Goal: Transaction & Acquisition: Purchase product/service

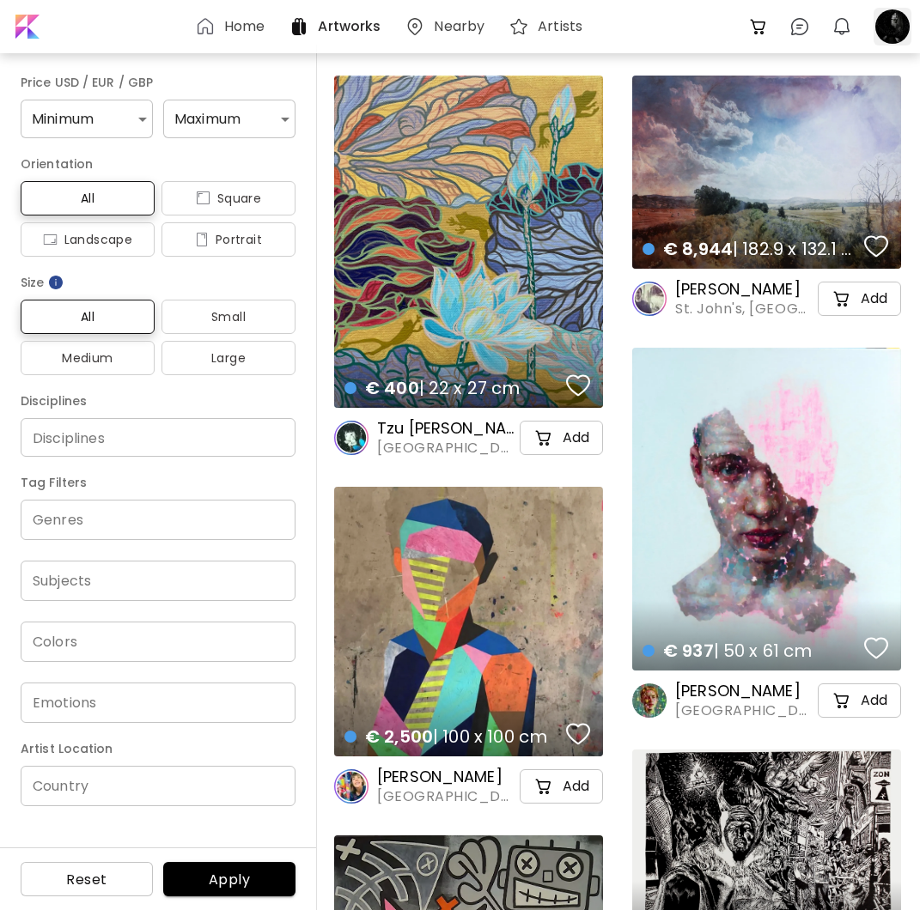
click at [889, 24] on div at bounding box center [892, 27] width 38 height 38
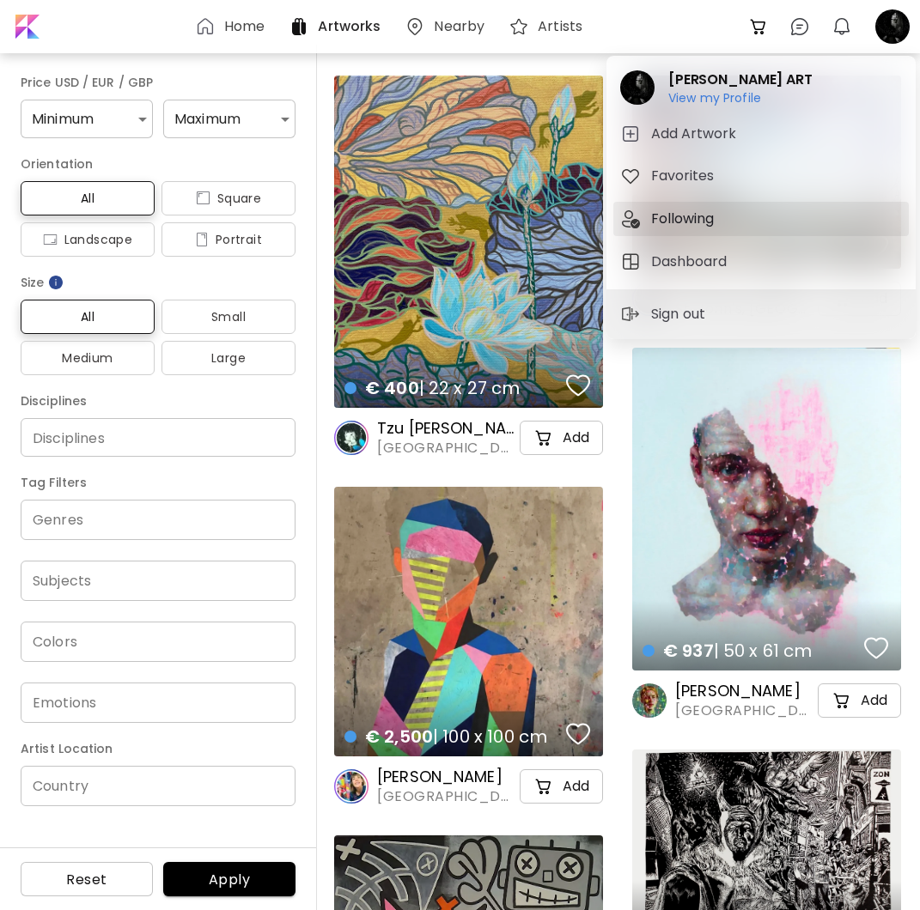
click at [674, 221] on h5 "Following" at bounding box center [685, 219] width 68 height 21
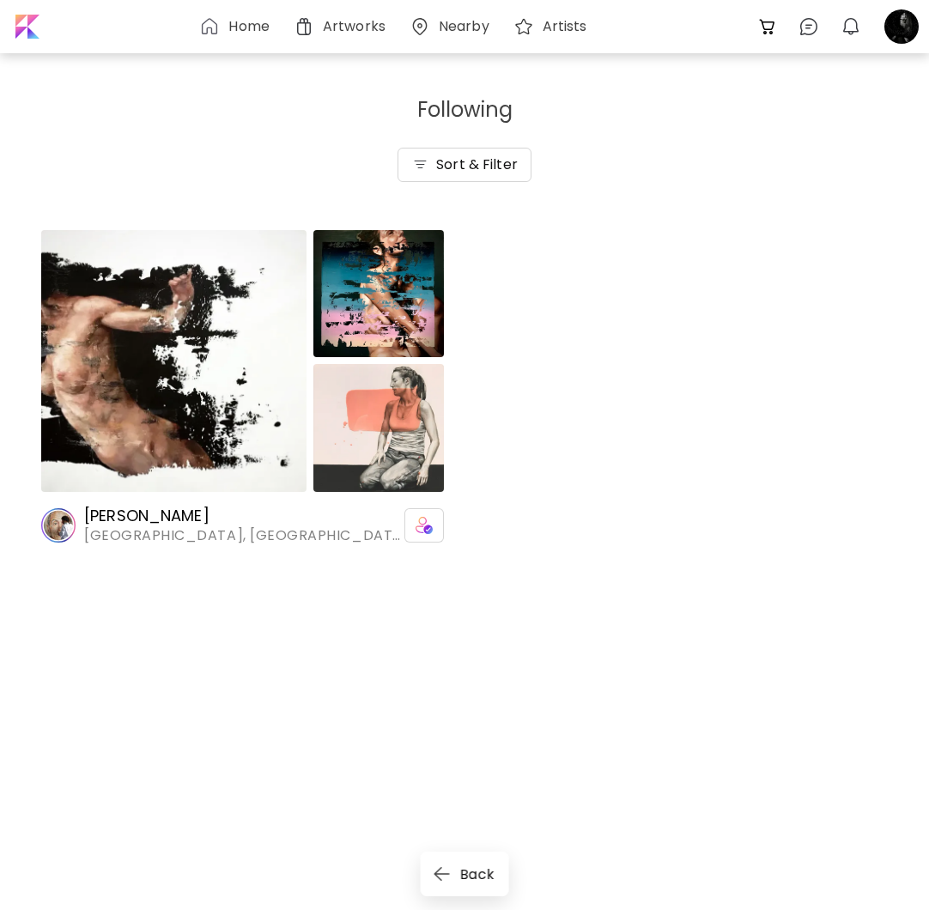
click at [208, 403] on img at bounding box center [173, 361] width 265 height 262
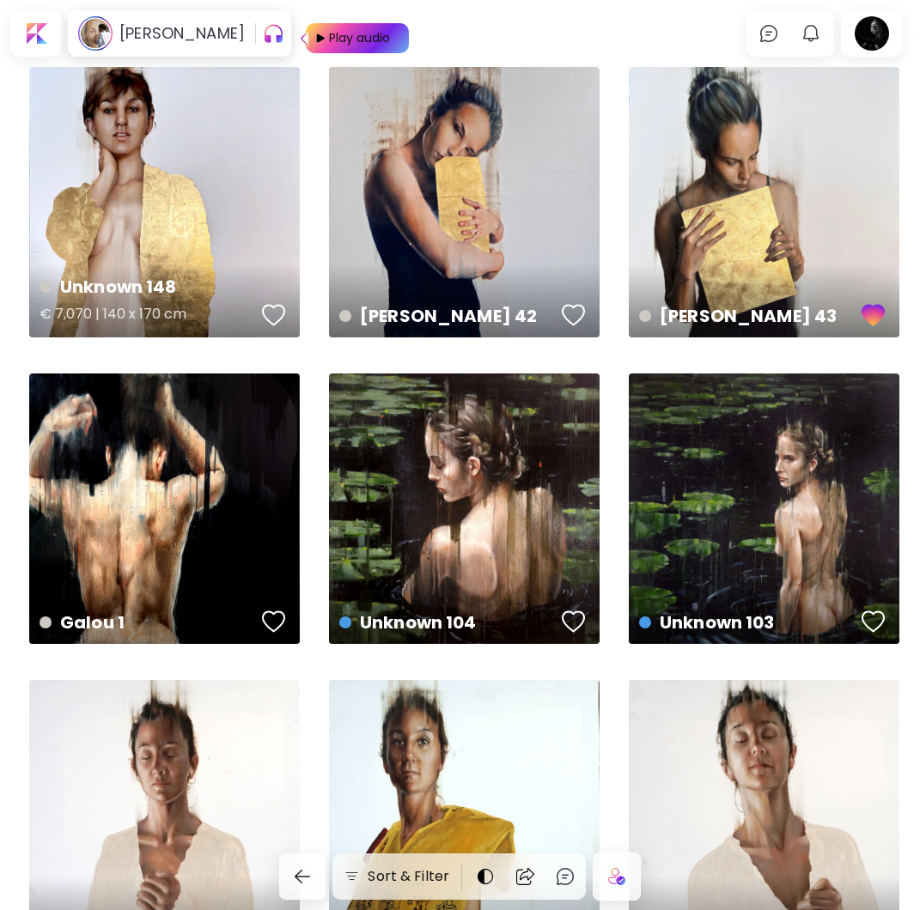
click at [163, 208] on div "Unknown 148 € 7,070 | 140 x 170 cm" at bounding box center [164, 202] width 270 height 270
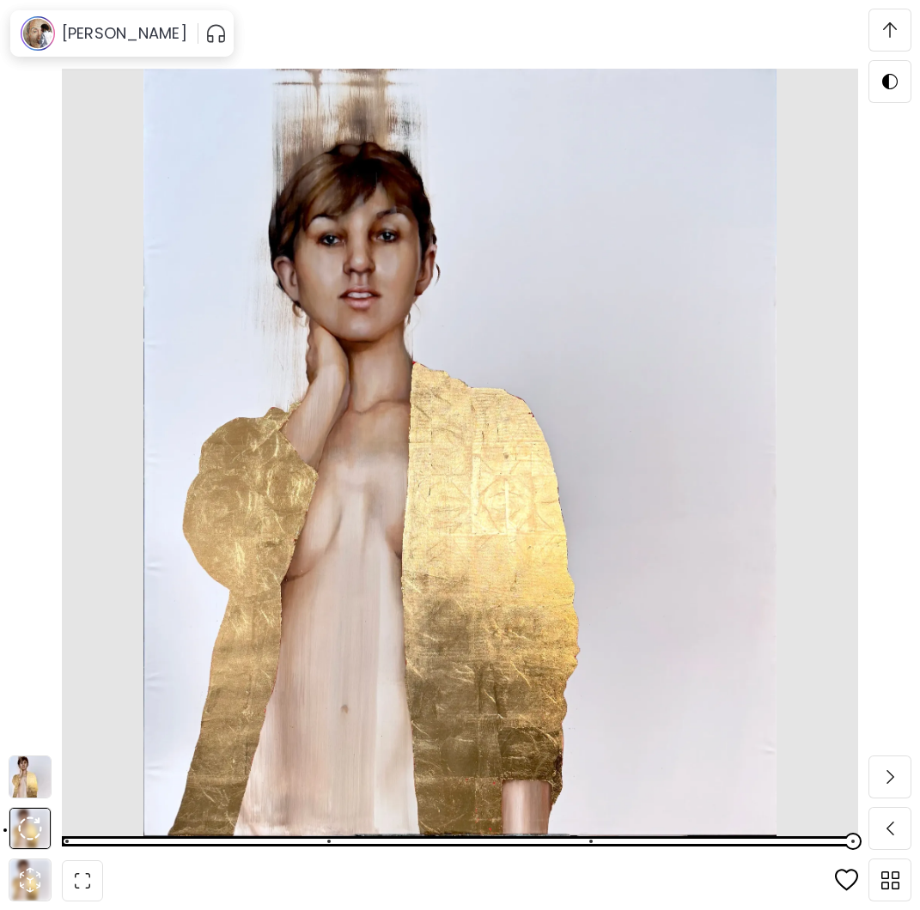
scroll to position [2959, 0]
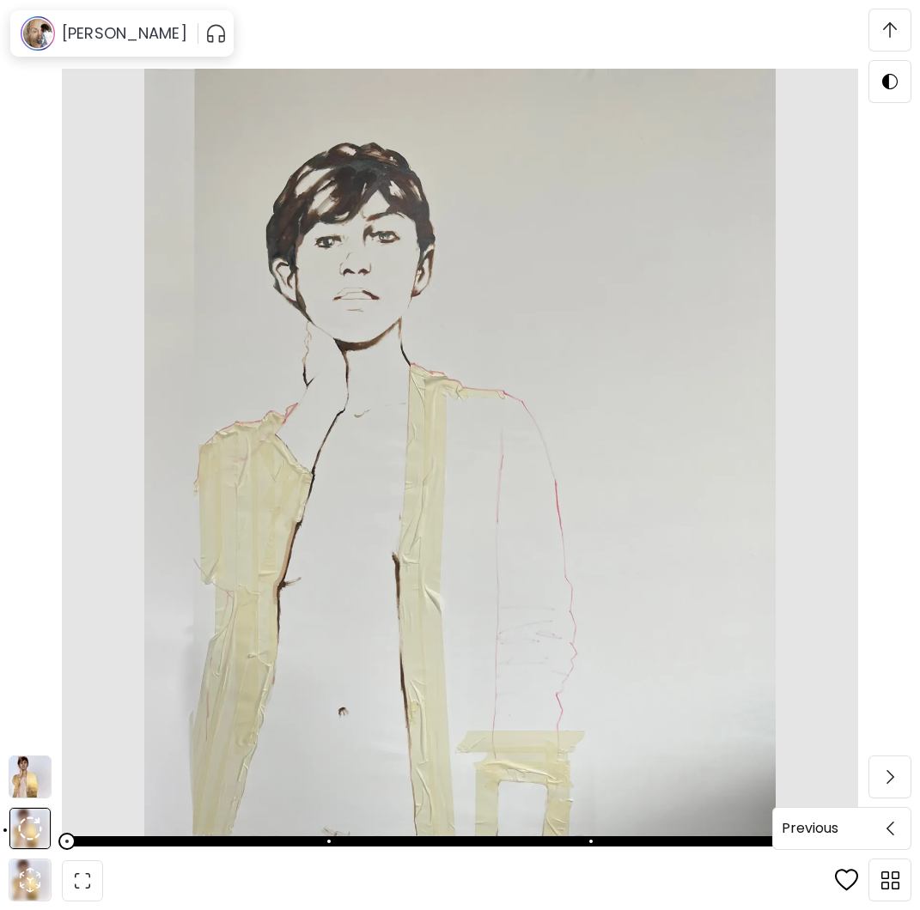
click at [890, 833] on img at bounding box center [890, 829] width 8 height 14
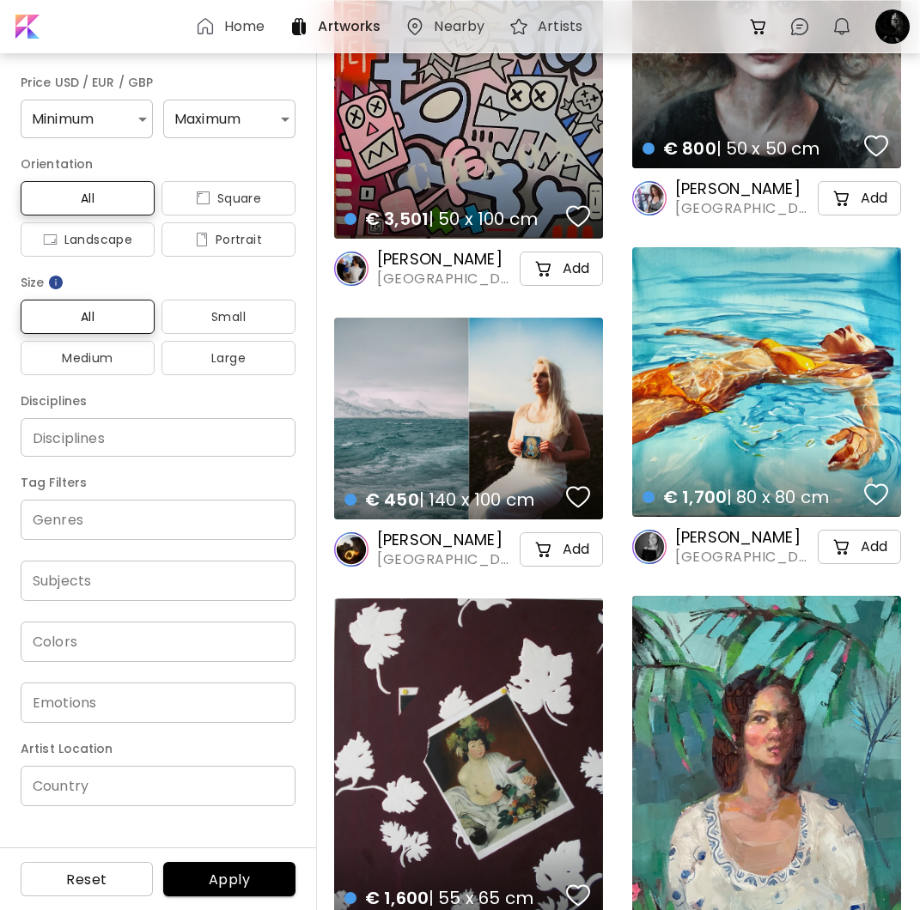
click at [433, 498] on h4 "€ 450 | 140 x 100 cm" at bounding box center [452, 500] width 216 height 22
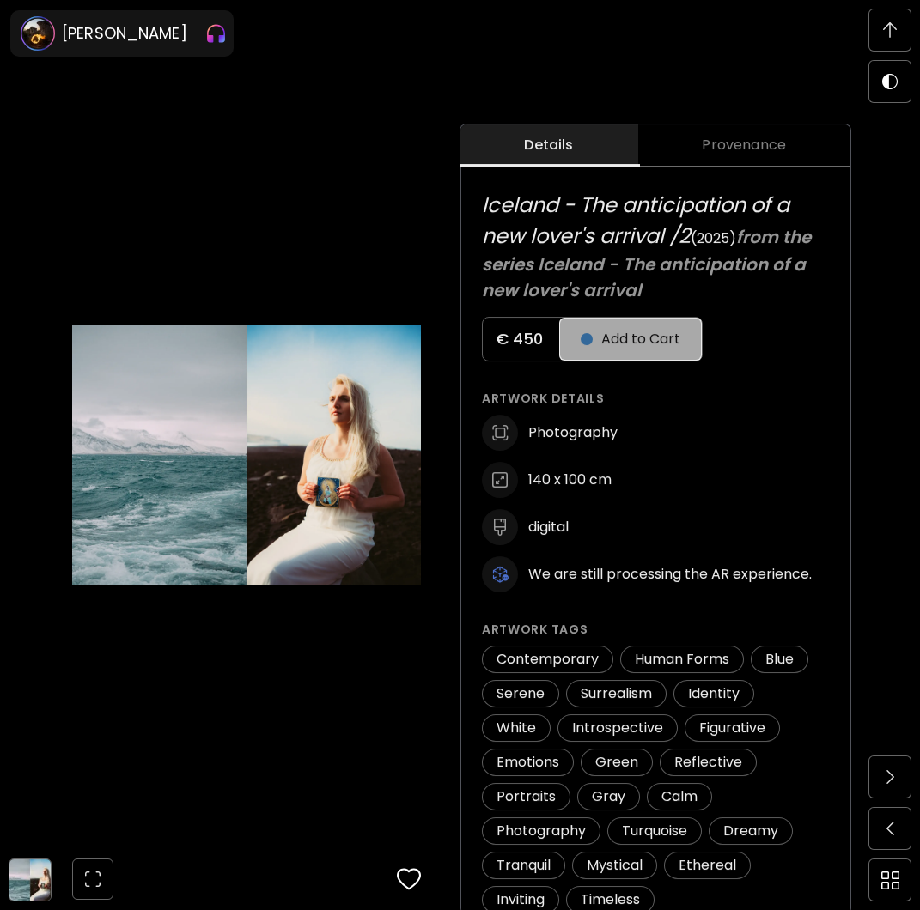
click at [647, 335] on span "Add to Cart" at bounding box center [630, 339] width 100 height 21
click at [713, 79] on div "Details Provenance Iceland - The anticipation of a new lover's arrival /2 ( 202…" at bounding box center [690, 520] width 460 height 910
click at [657, 335] on span "Checkout" at bounding box center [627, 339] width 95 height 21
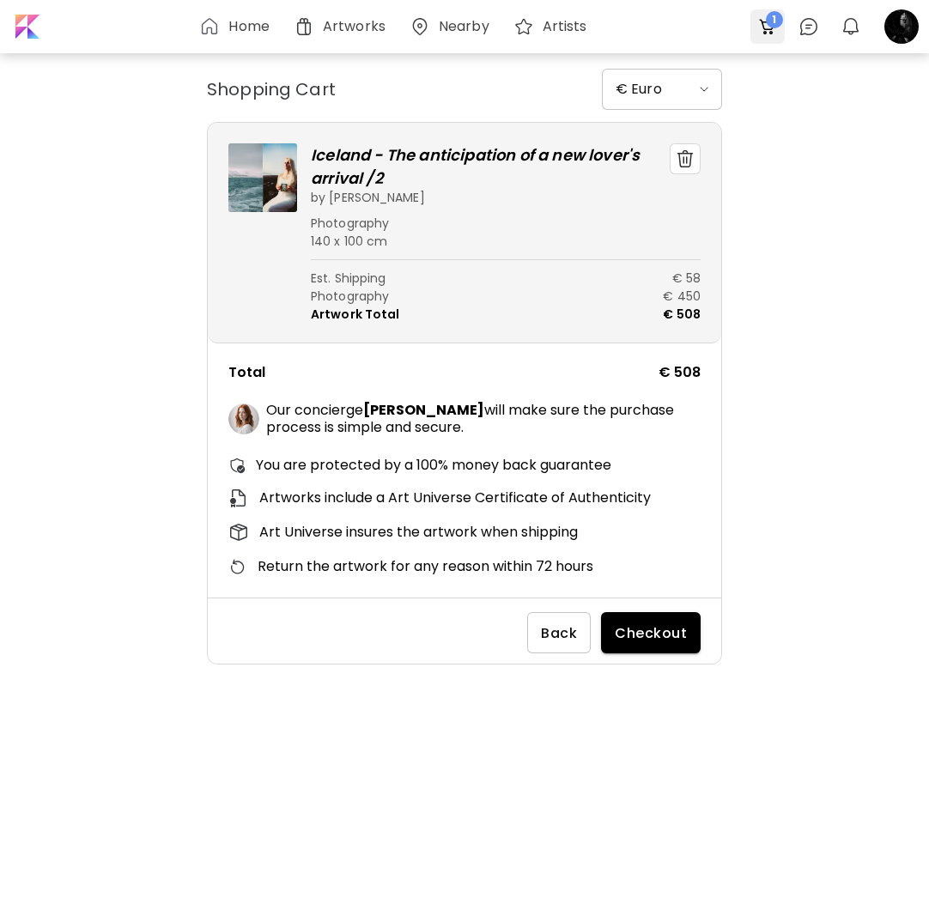
click at [771, 26] on span "1" at bounding box center [774, 19] width 17 height 17
click at [688, 158] on img "button" at bounding box center [685, 158] width 17 height 17
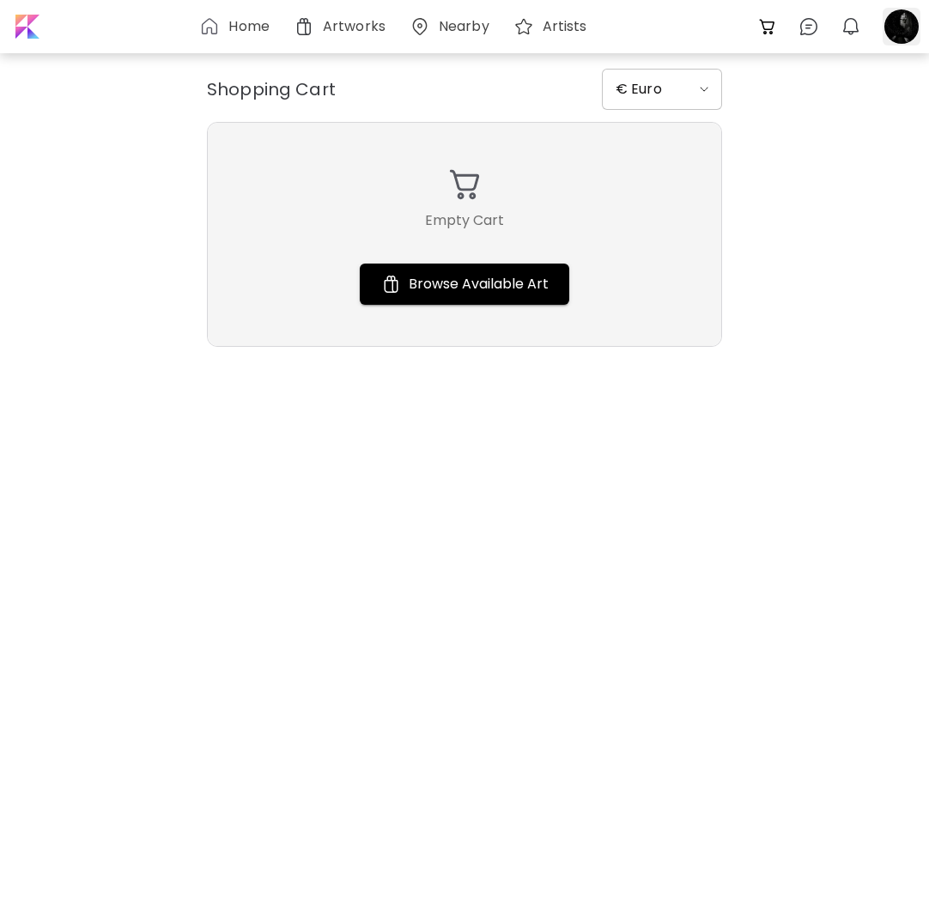
click at [908, 30] on div at bounding box center [902, 27] width 38 height 38
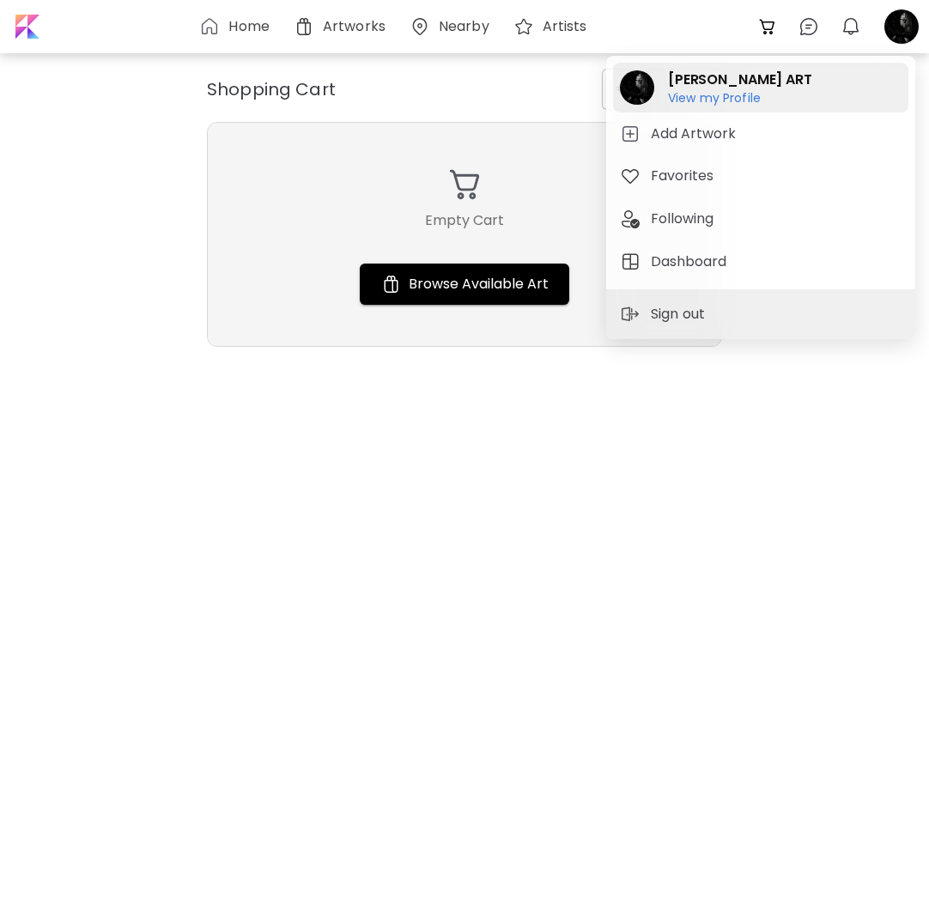
click at [741, 100] on h6 "View my Profile" at bounding box center [740, 97] width 144 height 15
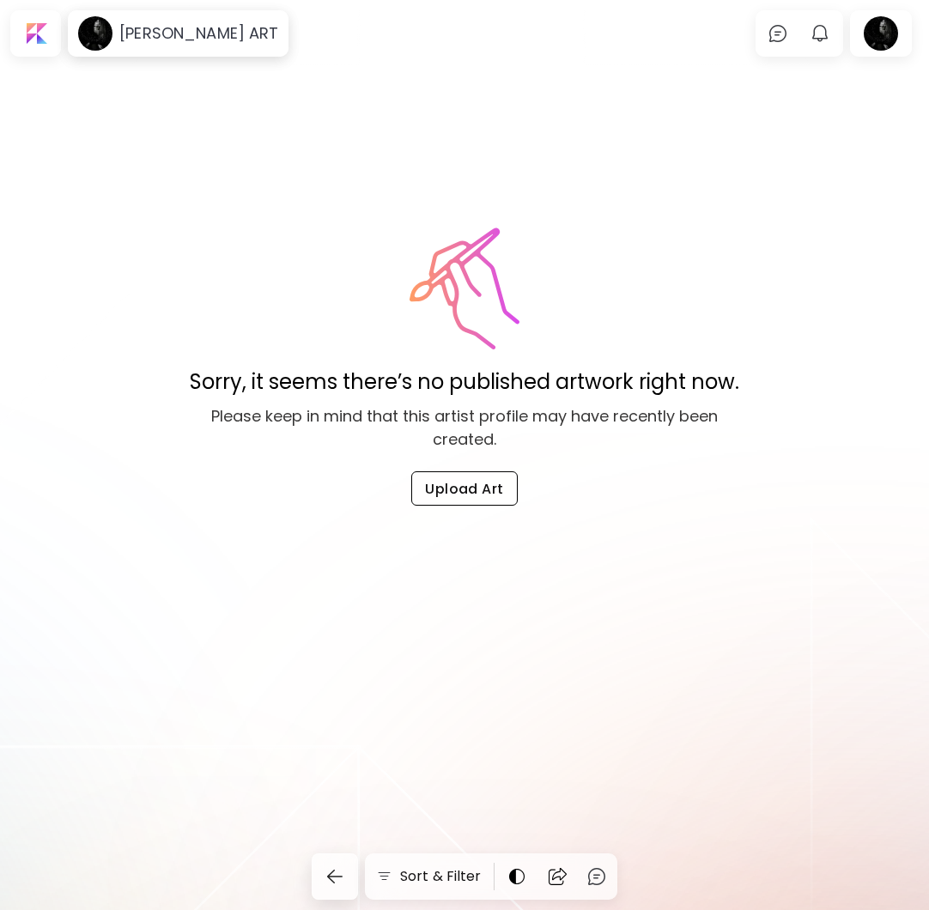
click at [460, 487] on span "Upload Art" at bounding box center [464, 489] width 79 height 18
